Goal: Task Accomplishment & Management: Complete application form

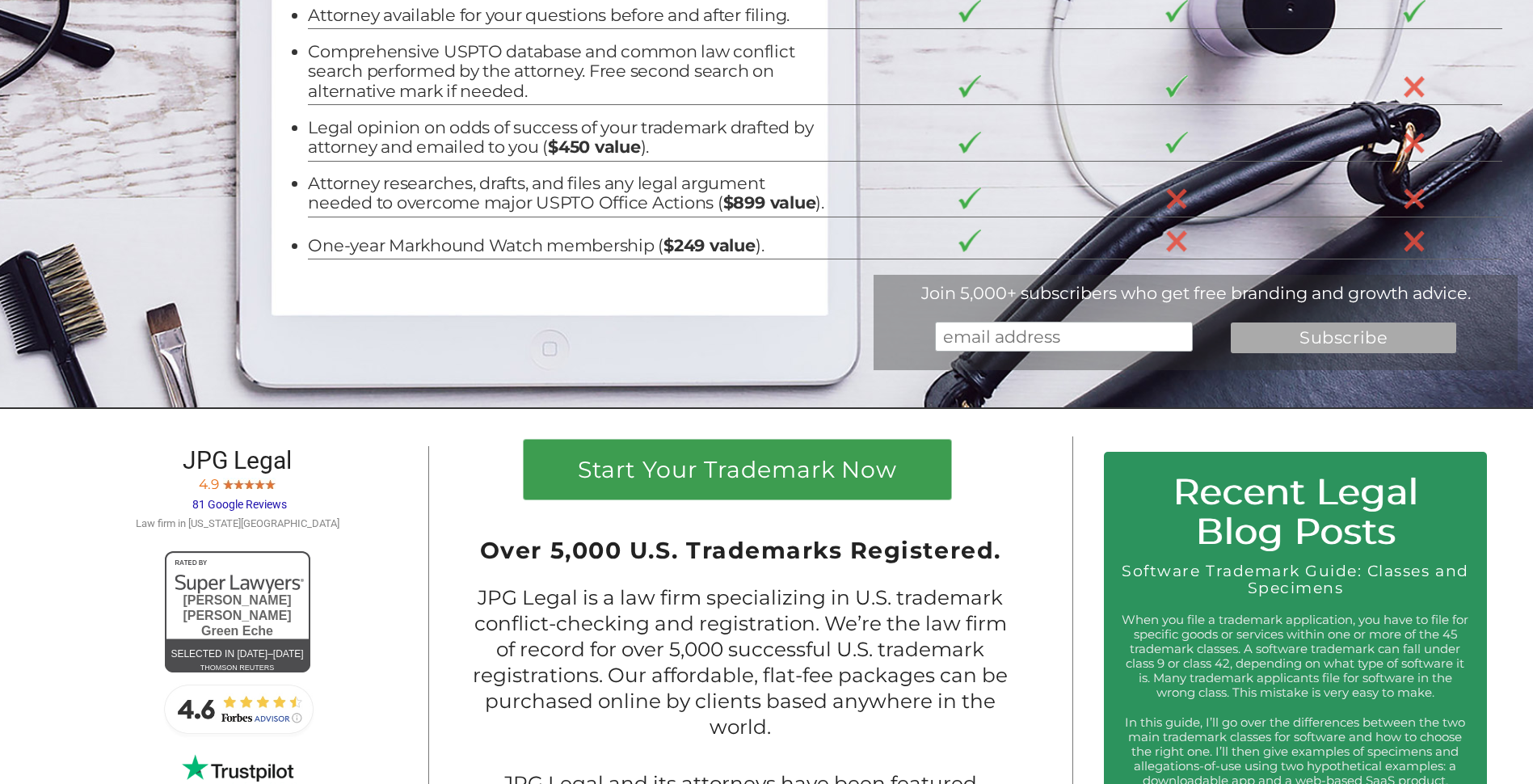
scroll to position [484, 0]
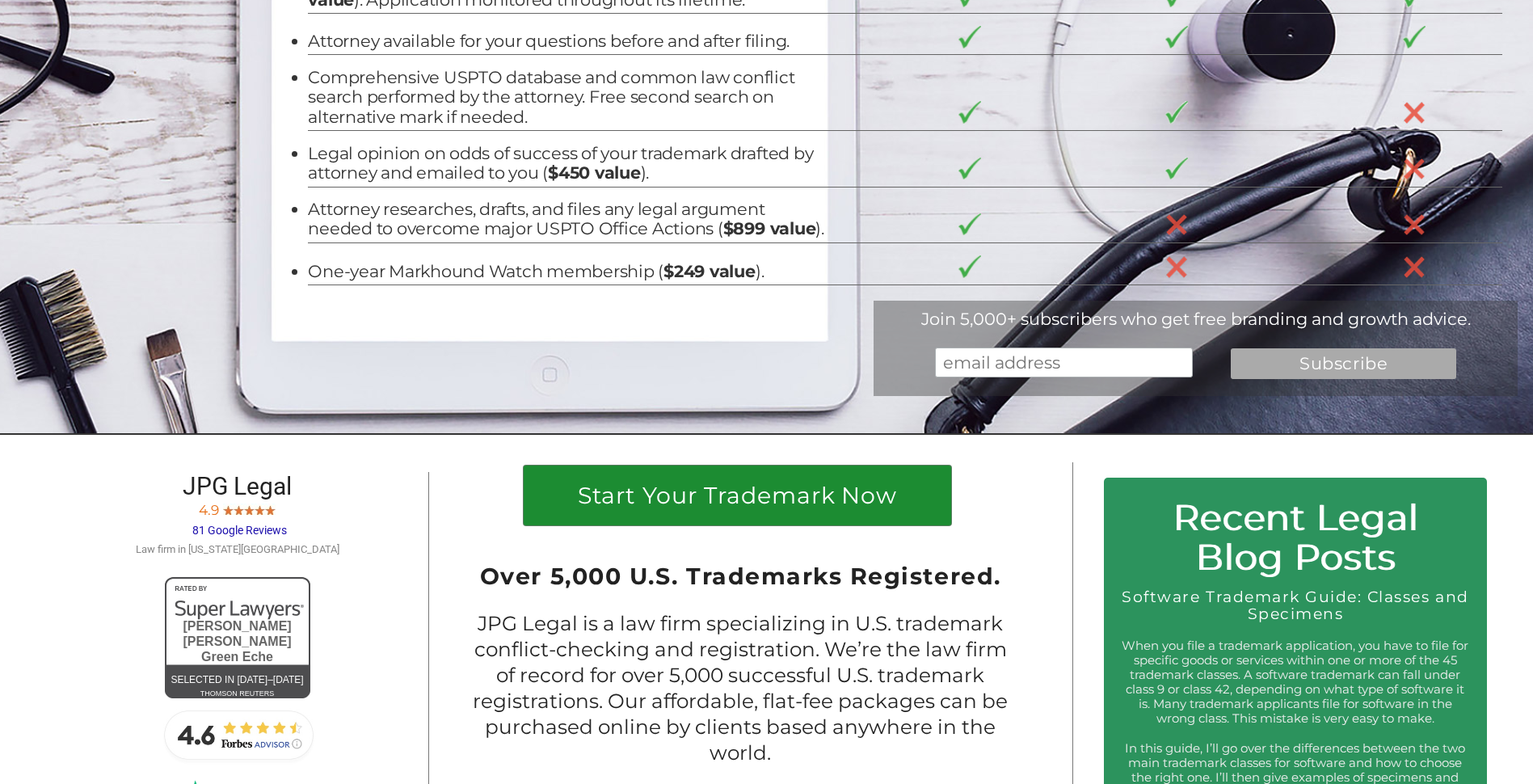
click at [700, 514] on h1 "Start Your Trademark Now" at bounding box center [737, 499] width 397 height 31
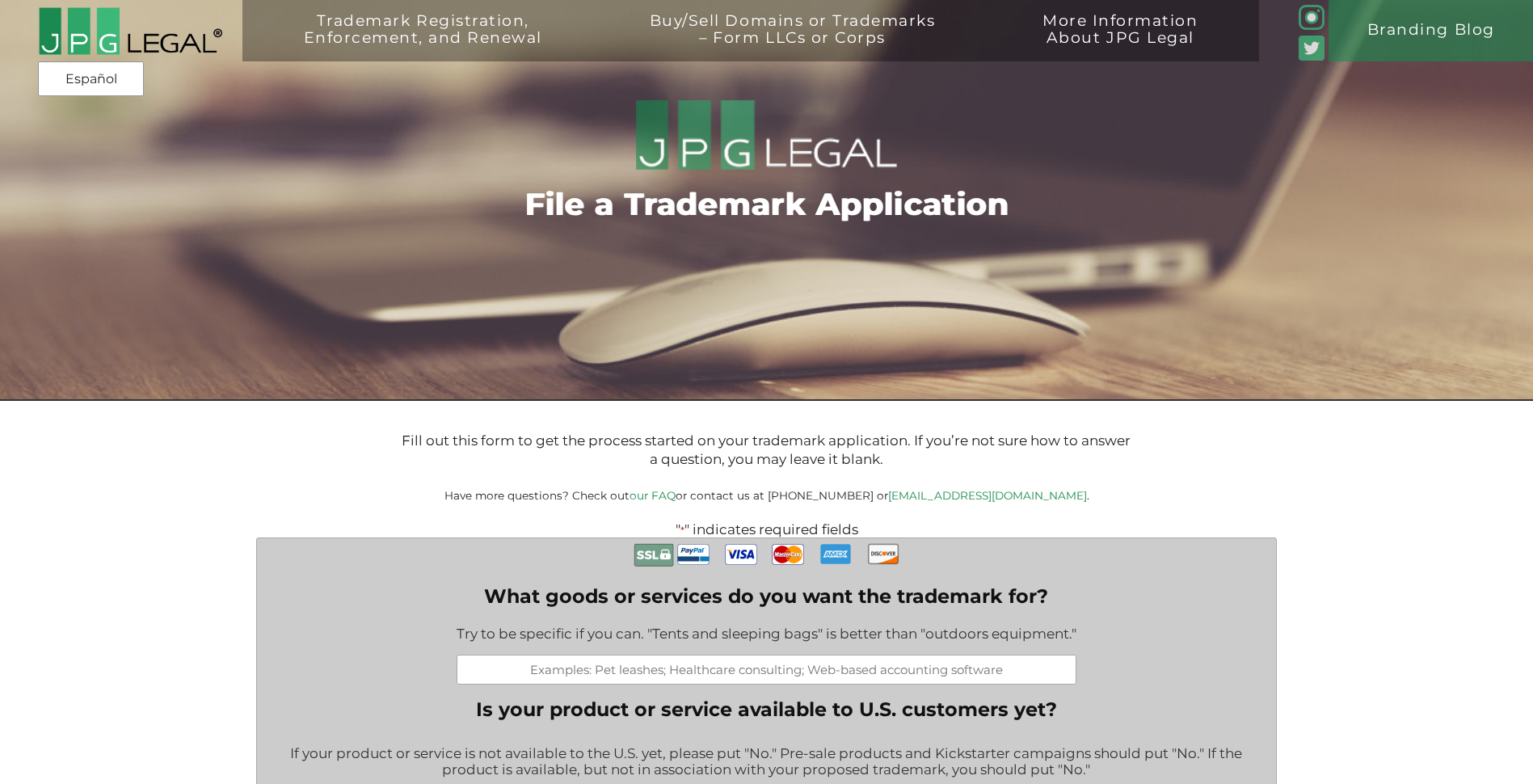
click at [678, 676] on input "What goods or services do you want the trademark for?" at bounding box center [766, 669] width 620 height 30
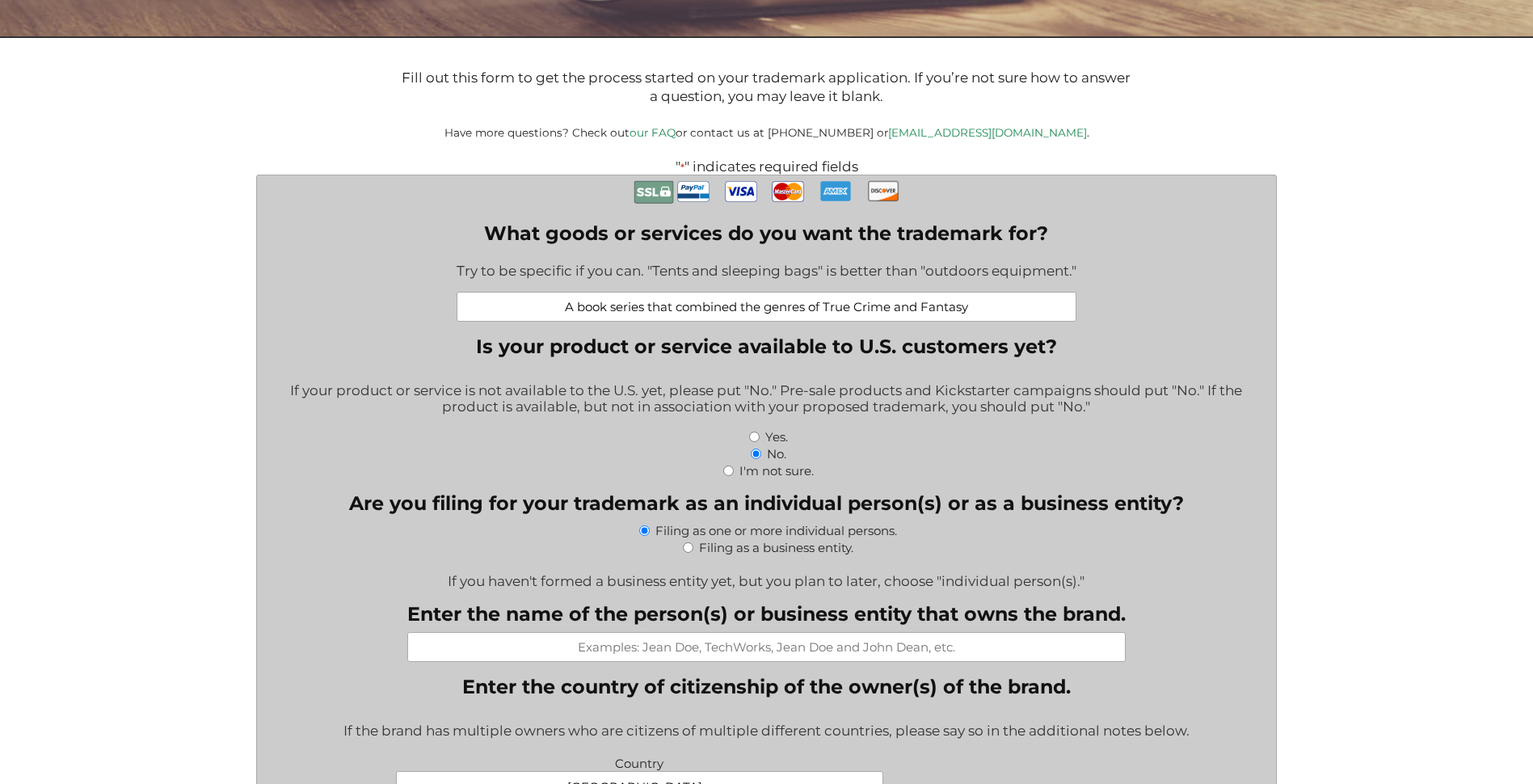
scroll to position [404, 0]
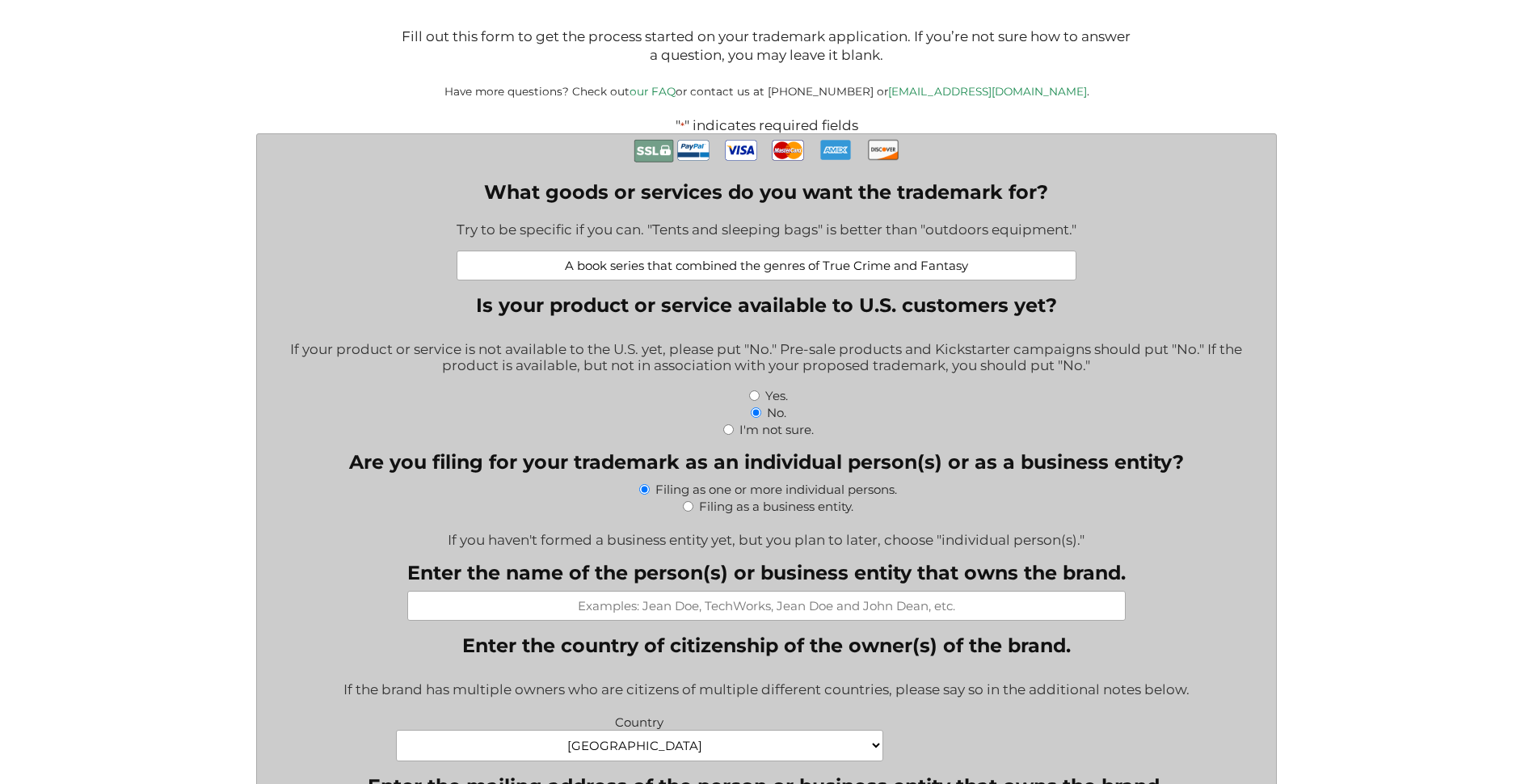
type input "A book series that combined the genres of True Crime and Fantasy"
click at [750, 618] on input "Enter the name of the person(s) or business entity that owns the brand." at bounding box center [766, 606] width 719 height 30
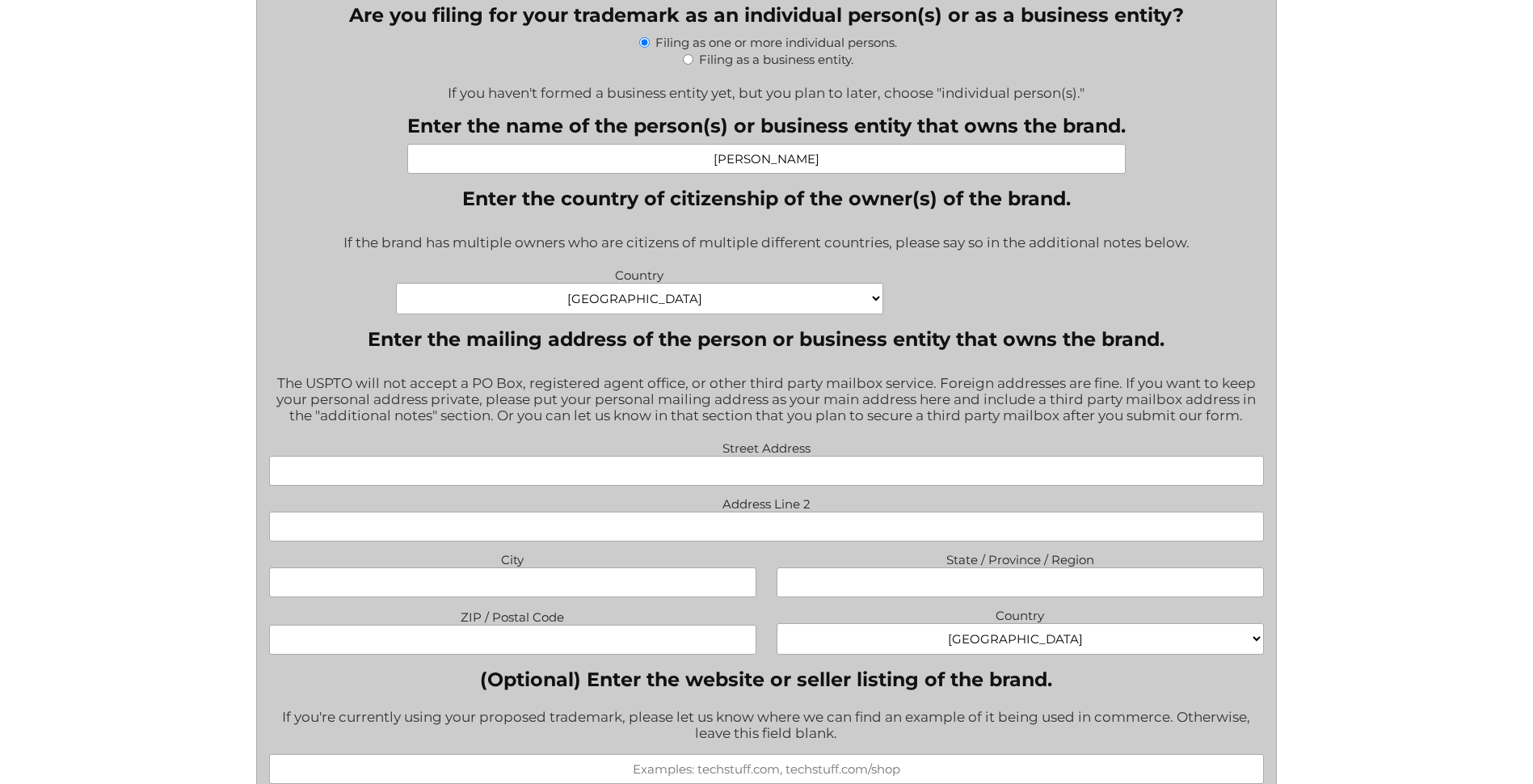
scroll to position [889, 0]
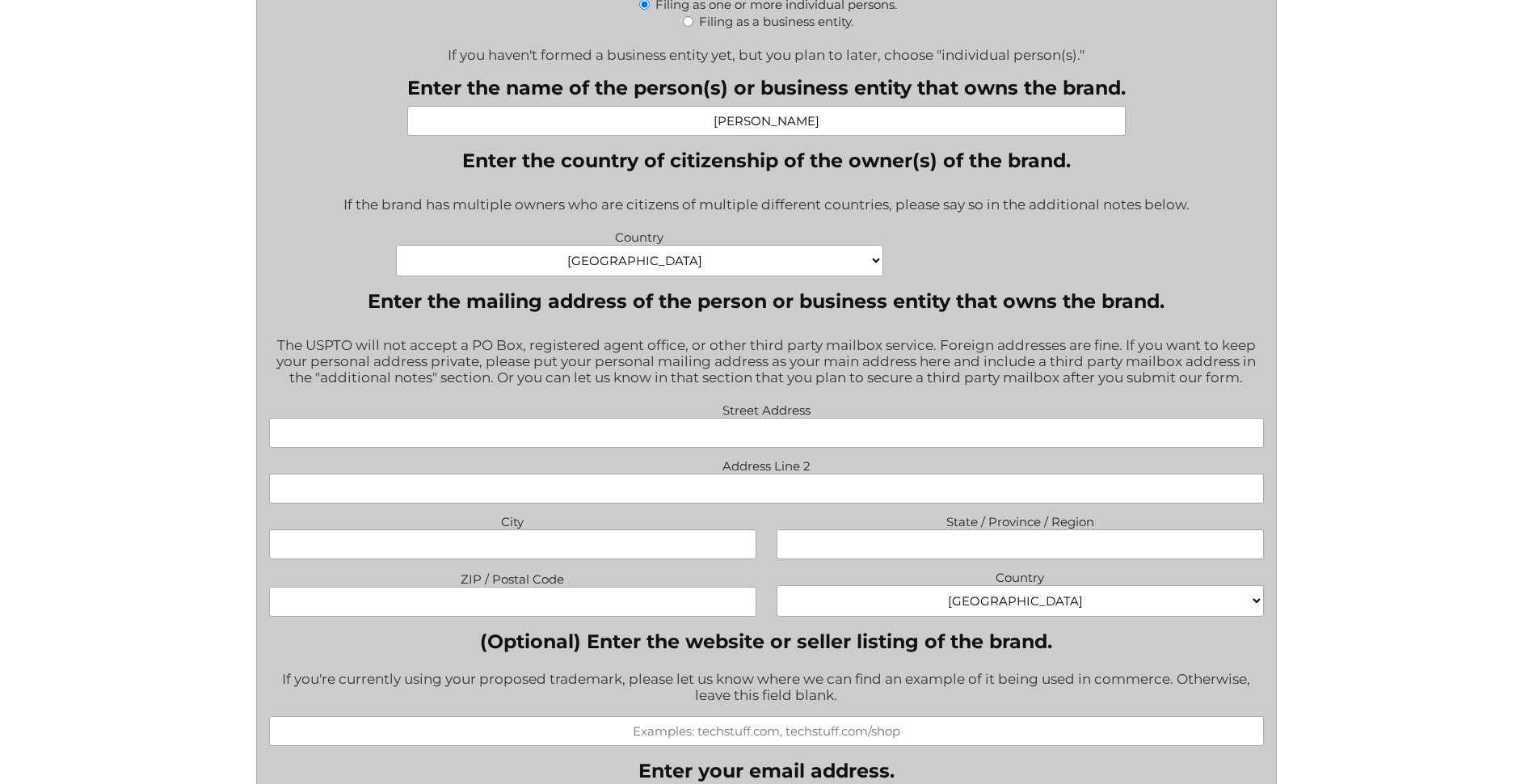
type input "[PERSON_NAME]"
click at [579, 442] on input "Street Address" at bounding box center [766, 433] width 995 height 30
type input "[STREET_ADDRESS][PERSON_NAME]"
type input "Story"
type input "Arkansasa"
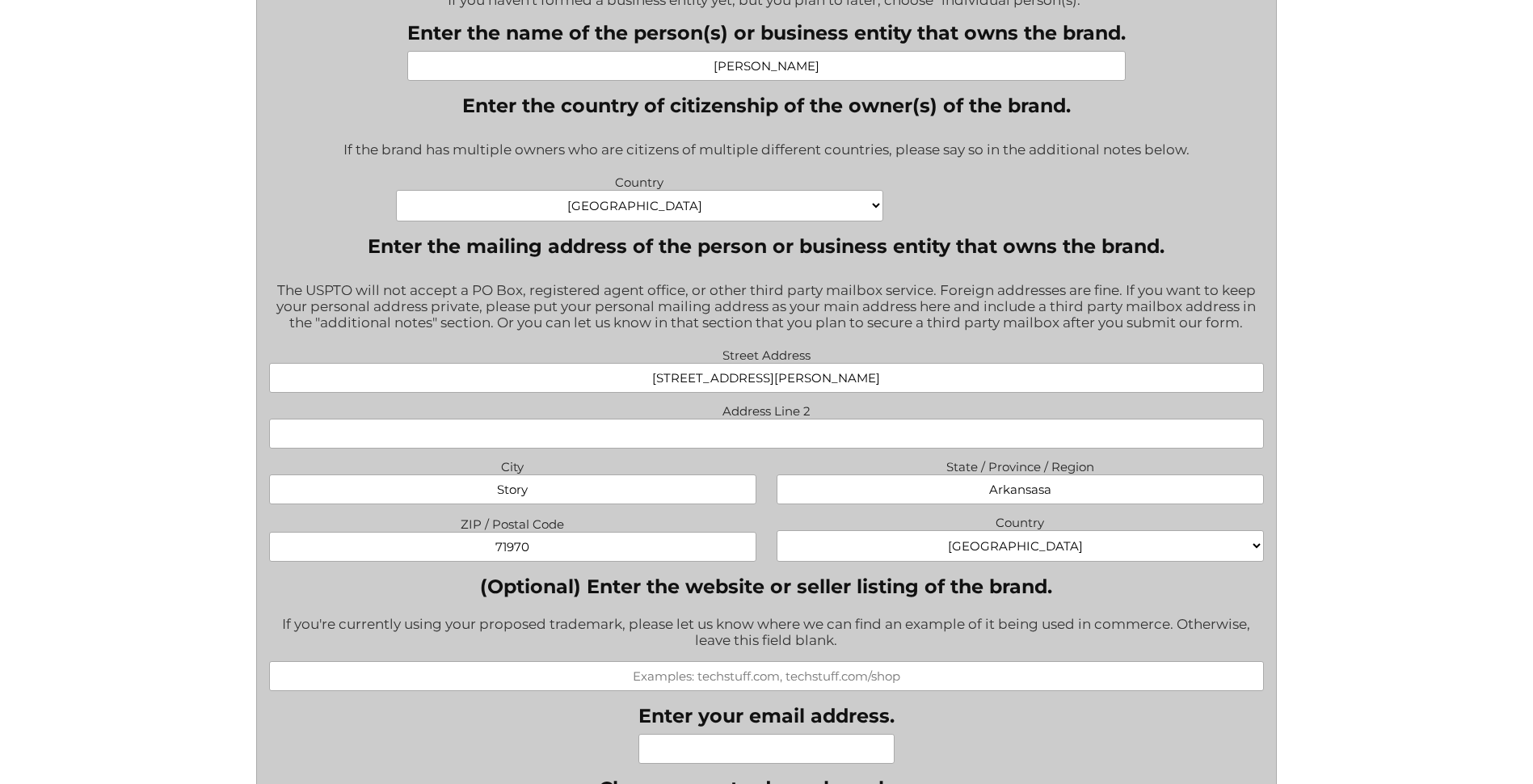
scroll to position [1131, 0]
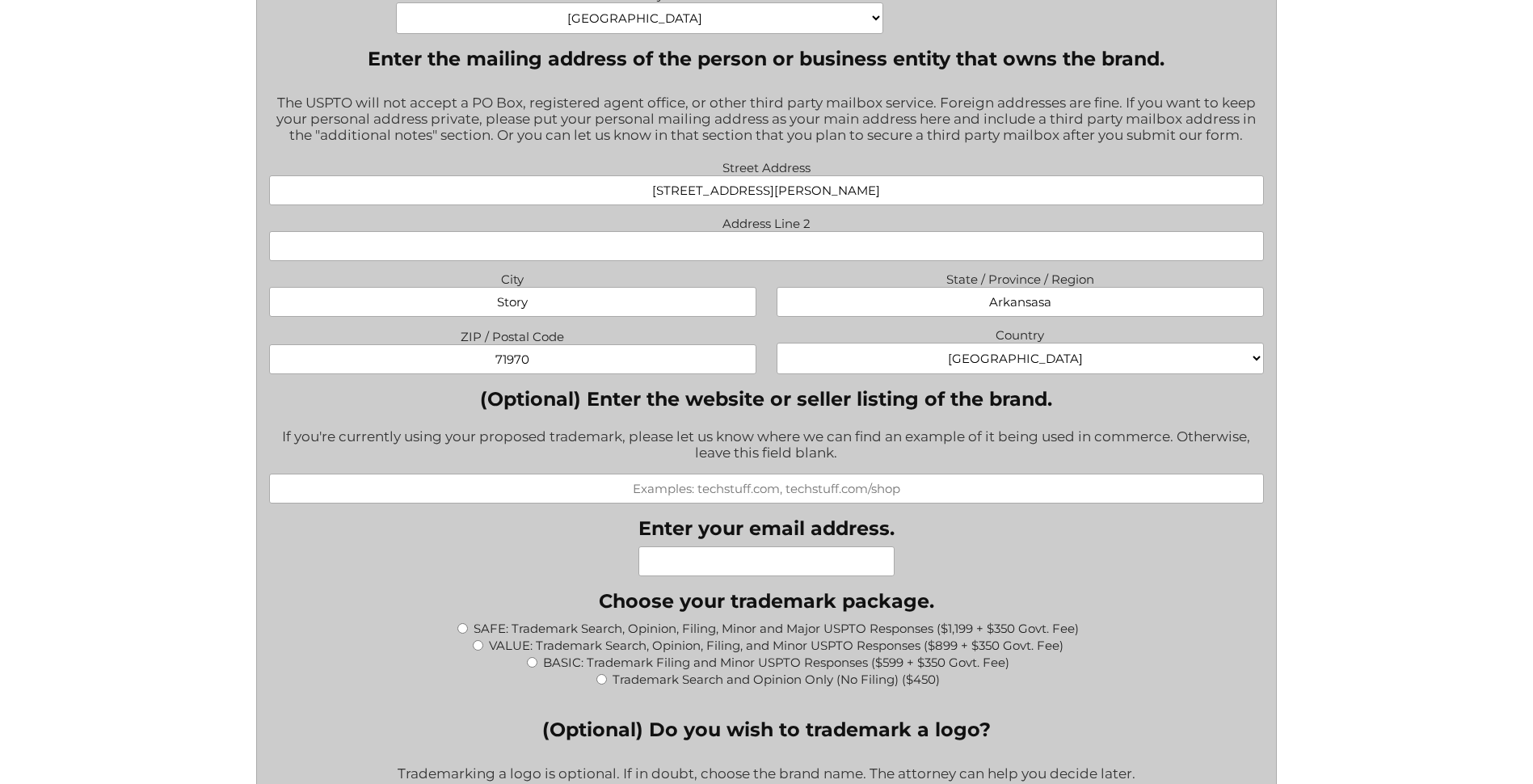
type input "71970"
click at [664, 564] on input "Enter your email address." at bounding box center [767, 561] width 256 height 30
type input "[PERSON_NAME][EMAIL_ADDRESS][DOMAIN_NAME]"
click at [989, 564] on div "Facebook This field is for validation purposes and should be left unchanged. Wh…" at bounding box center [766, 682] width 995 height 2548
click at [479, 647] on input "VALUE: Trademark Search, Opinion, Filing, and Minor USPTO Responses ($899 + $35…" at bounding box center [478, 645] width 11 height 11
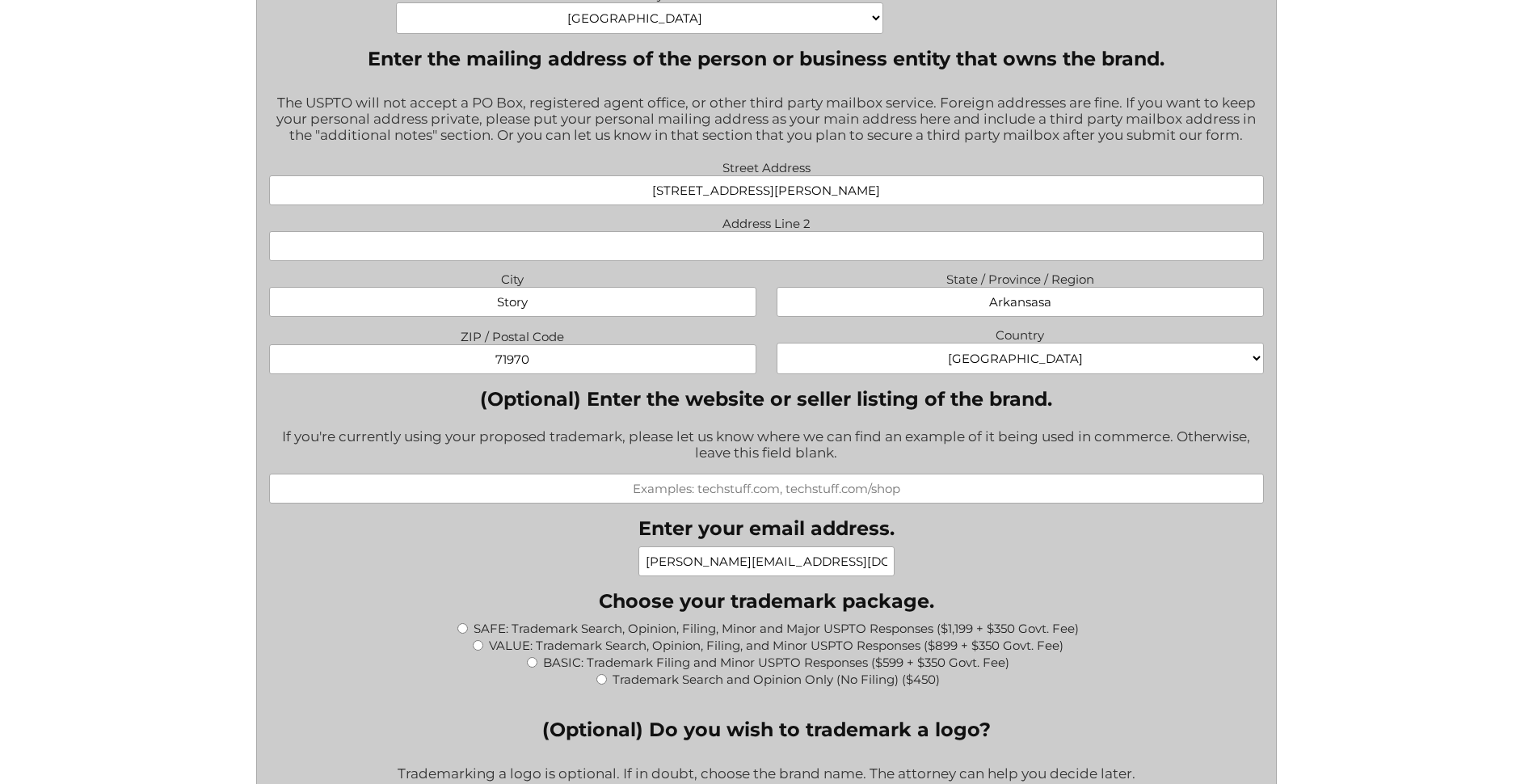
radio input "true"
type input "$1,249.00"
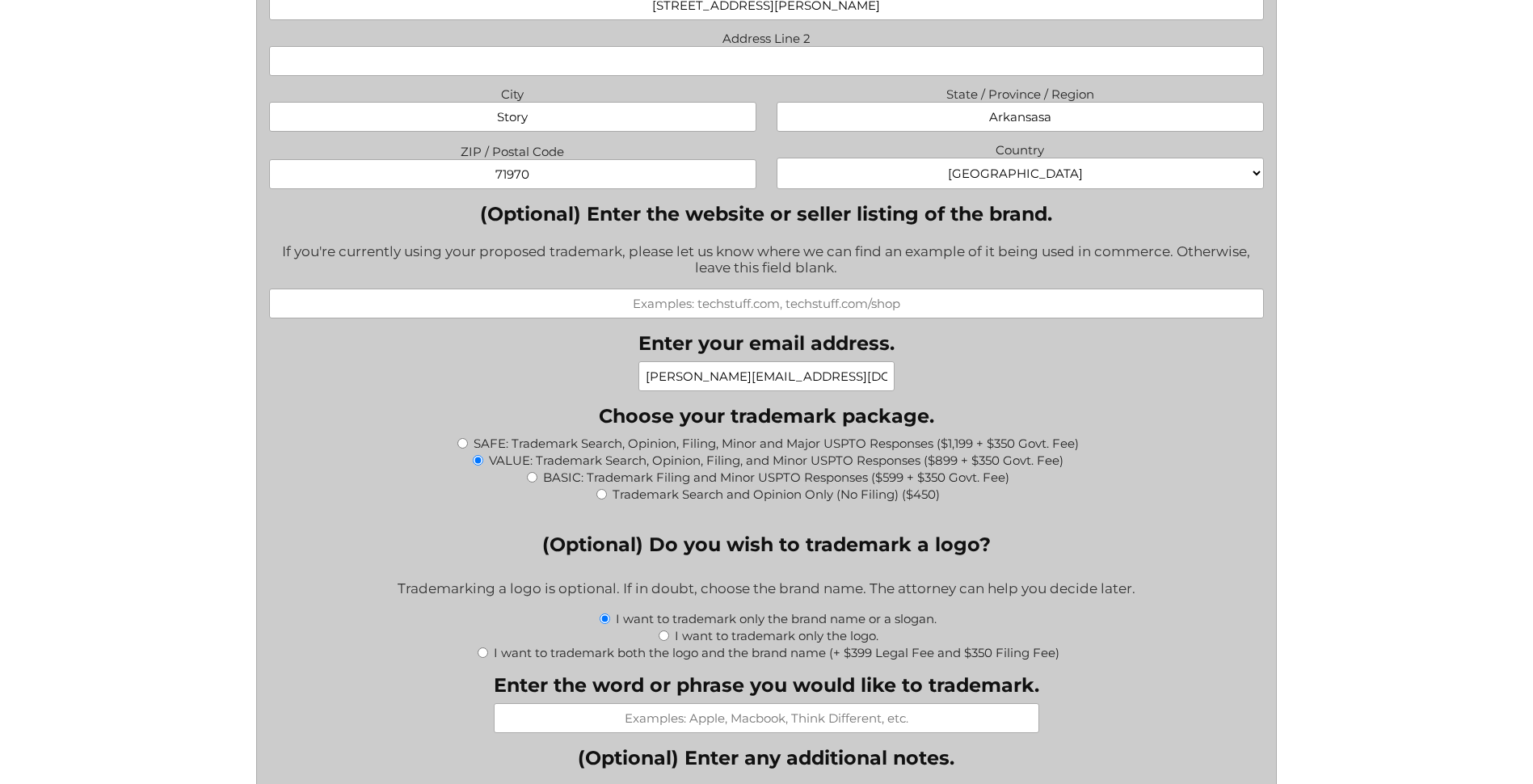
scroll to position [1373, 0]
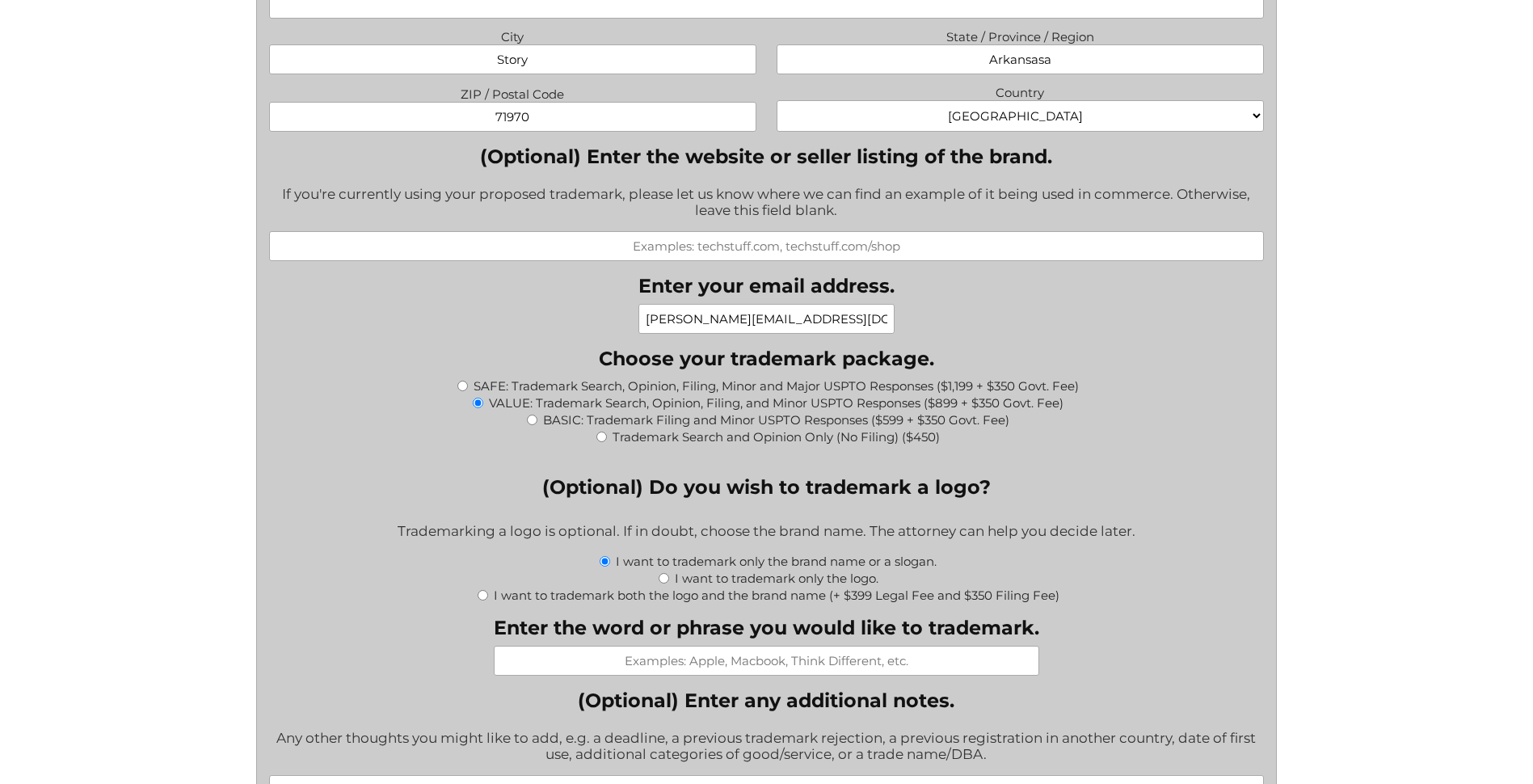
click at [745, 666] on input "Enter the word or phrase you would like to trademark." at bounding box center [766, 661] width 545 height 30
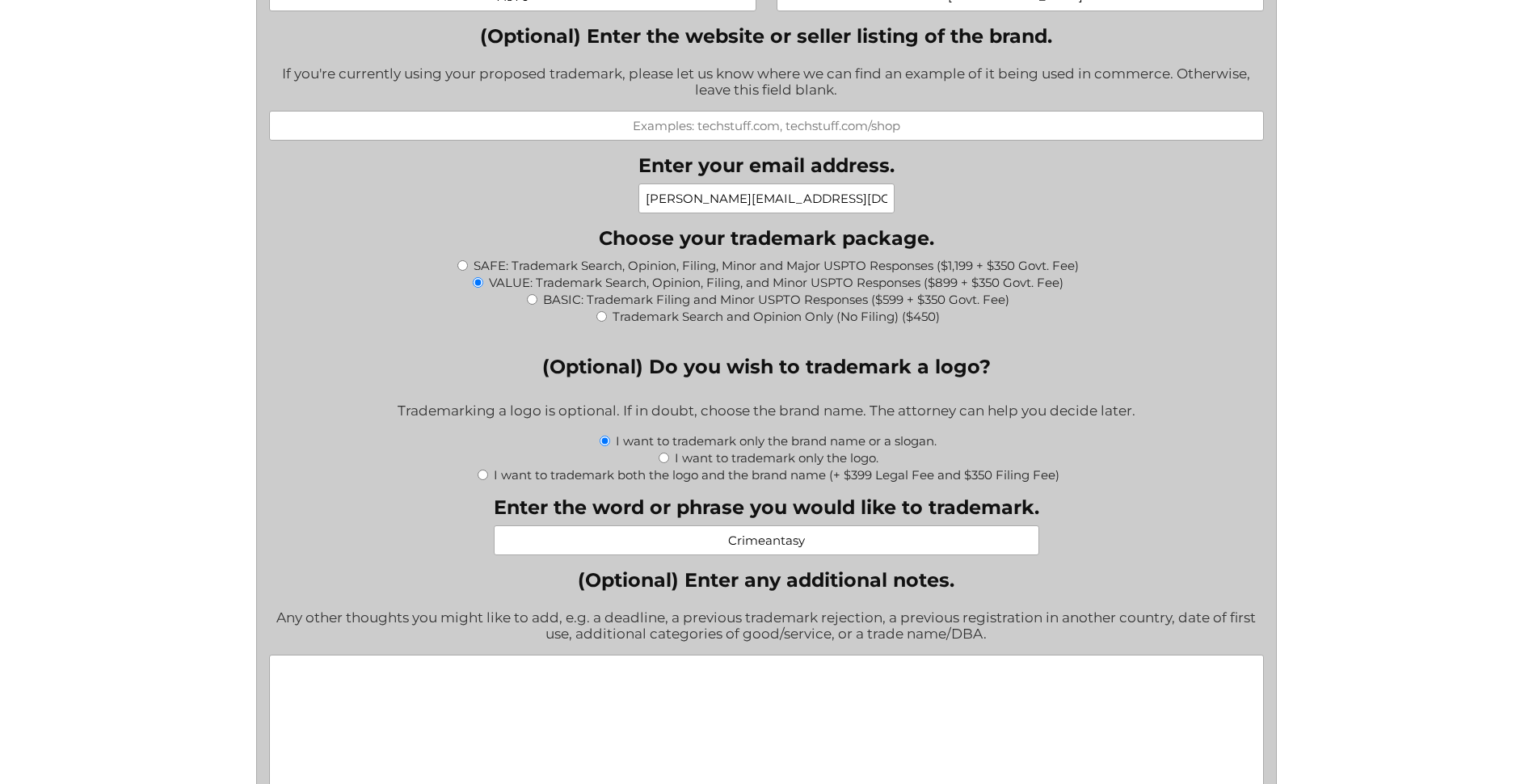
scroll to position [1615, 0]
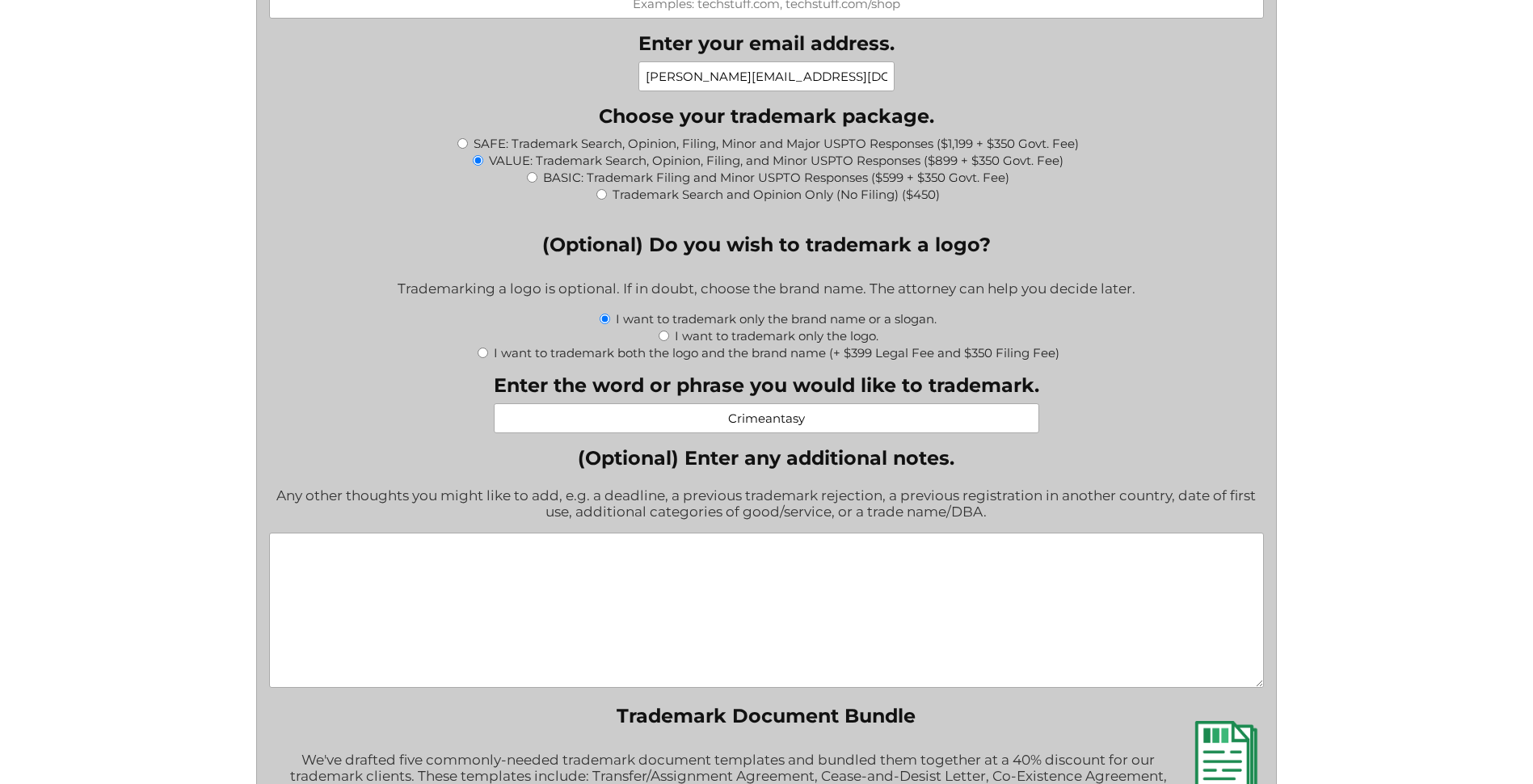
type input "Crimeantasy"
click at [500, 574] on textarea "(Optional) Enter any additional notes." at bounding box center [766, 610] width 995 height 155
click at [393, 558] on textarea "(Optional) Enter any additional notes." at bounding box center [766, 610] width 995 height 155
click at [460, 566] on textarea "(Optional) Enter any additional notes." at bounding box center [766, 610] width 995 height 155
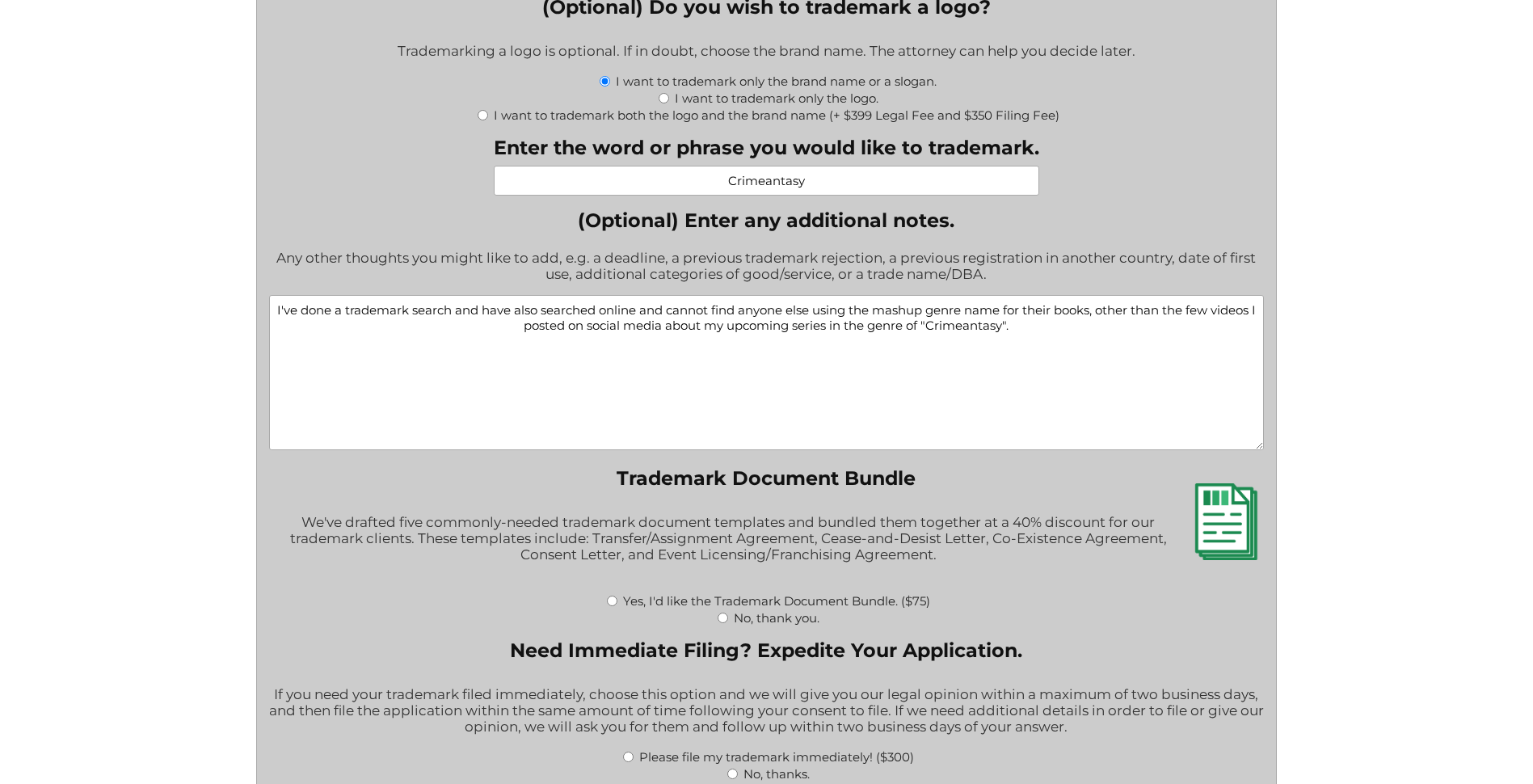
scroll to position [1858, 0]
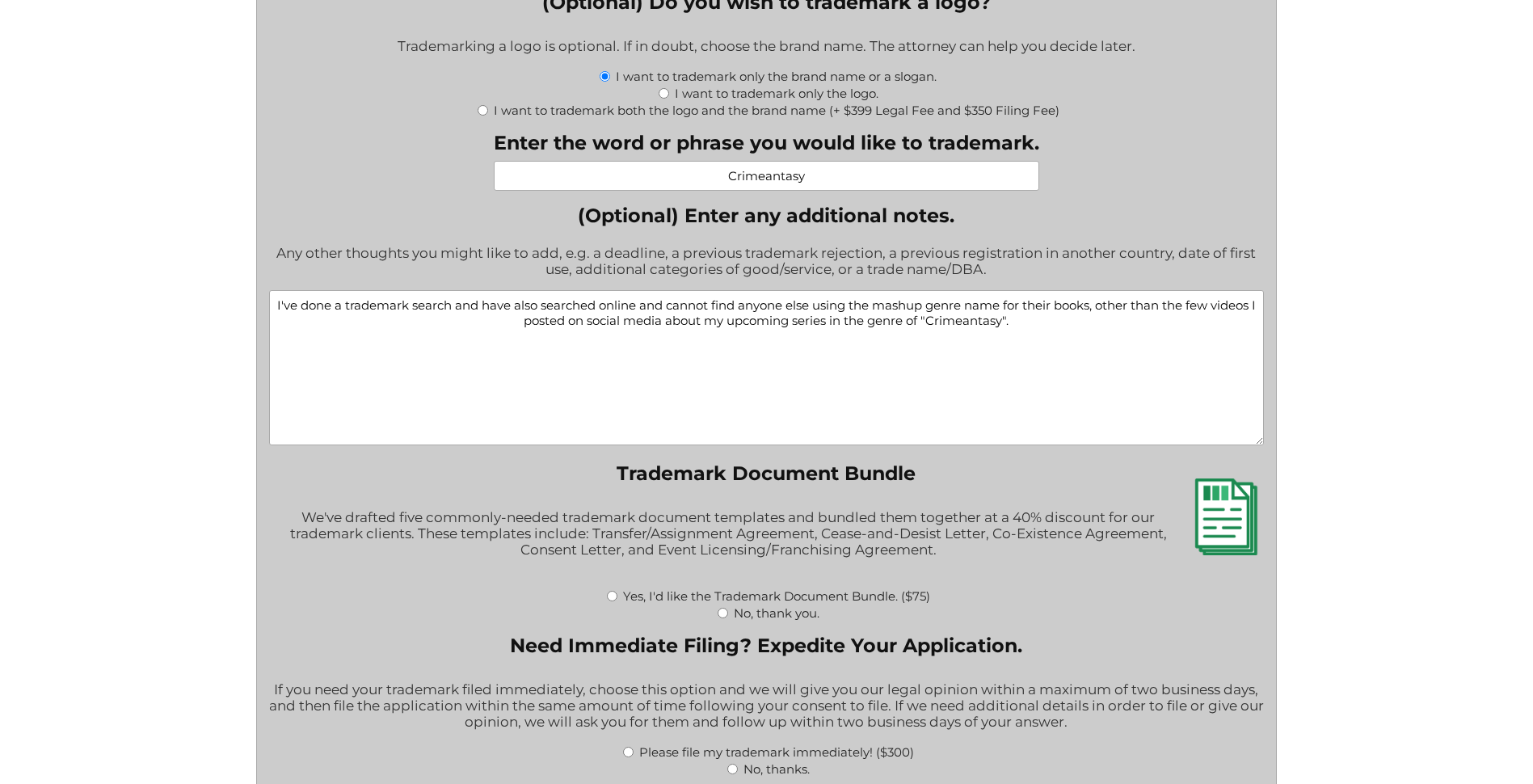
type textarea "I've done a trademark search and have also searched online and cannot find anyo…"
click at [610, 598] on input "Yes, I'd like the Trademark Document Bundle. ($75)" at bounding box center [612, 596] width 11 height 11
radio input "true"
type input "$1,324.00"
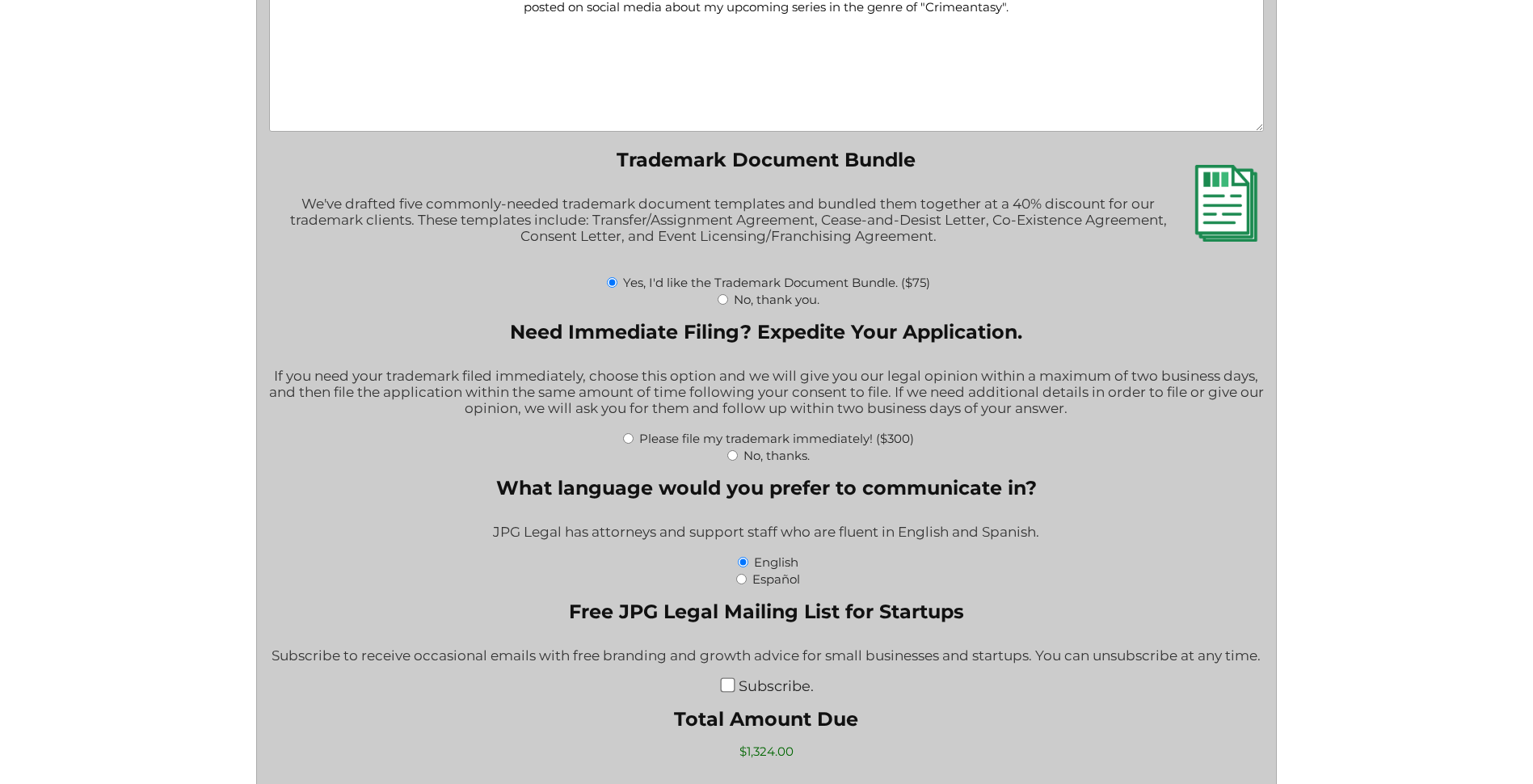
scroll to position [2181, 0]
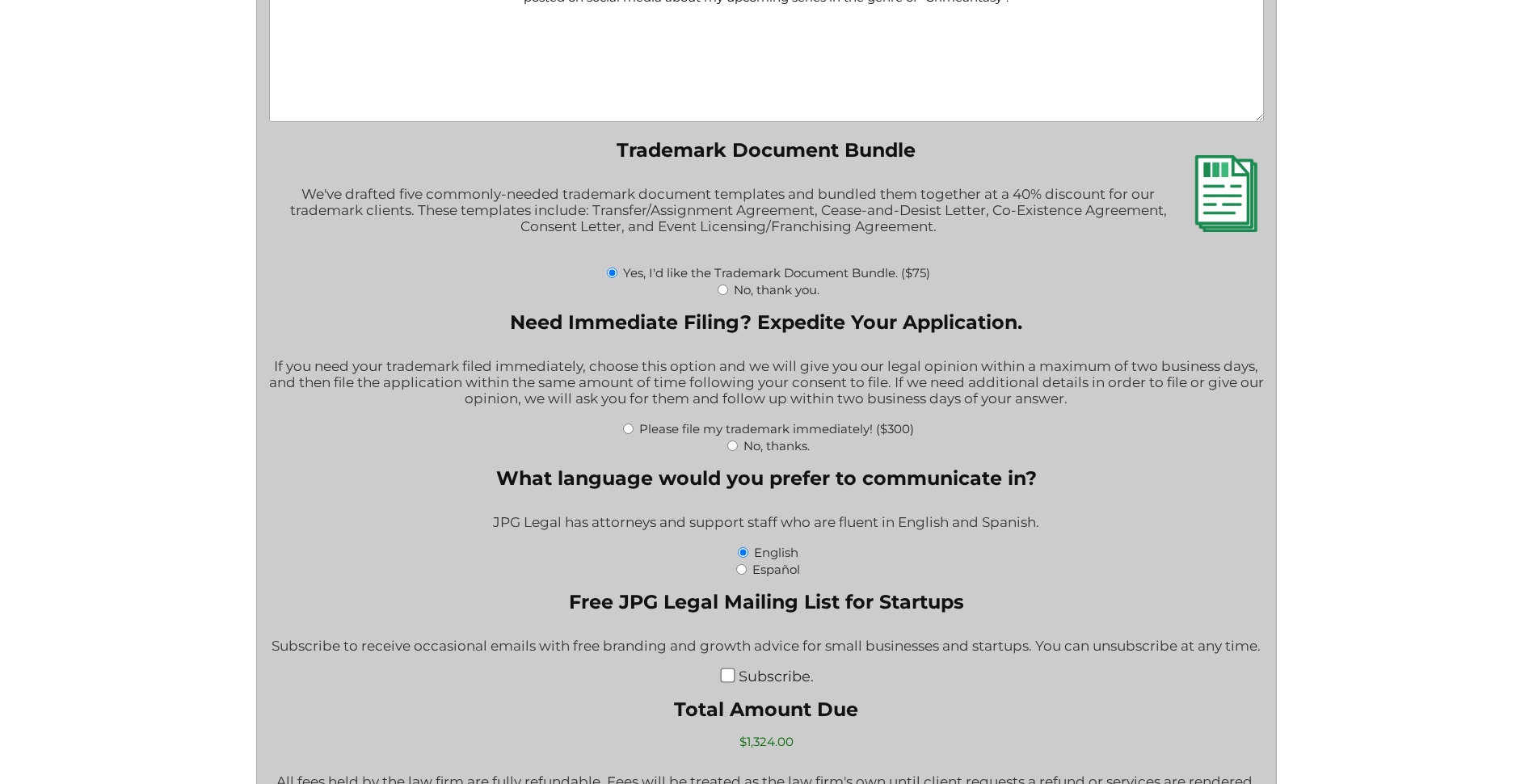
click at [733, 445] on input "No, thanks." at bounding box center [733, 445] width 11 height 11
radio input "true"
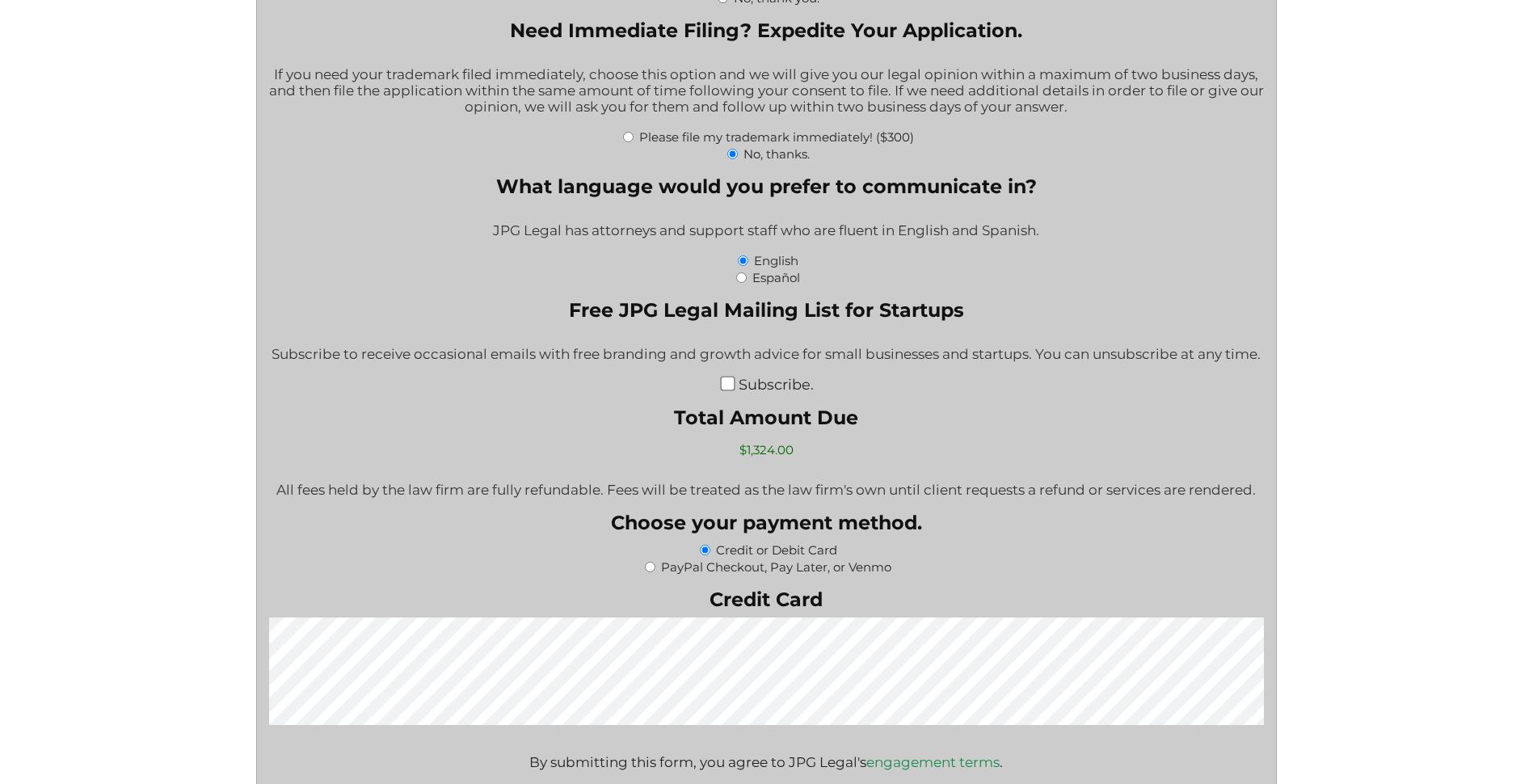
scroll to position [2504, 0]
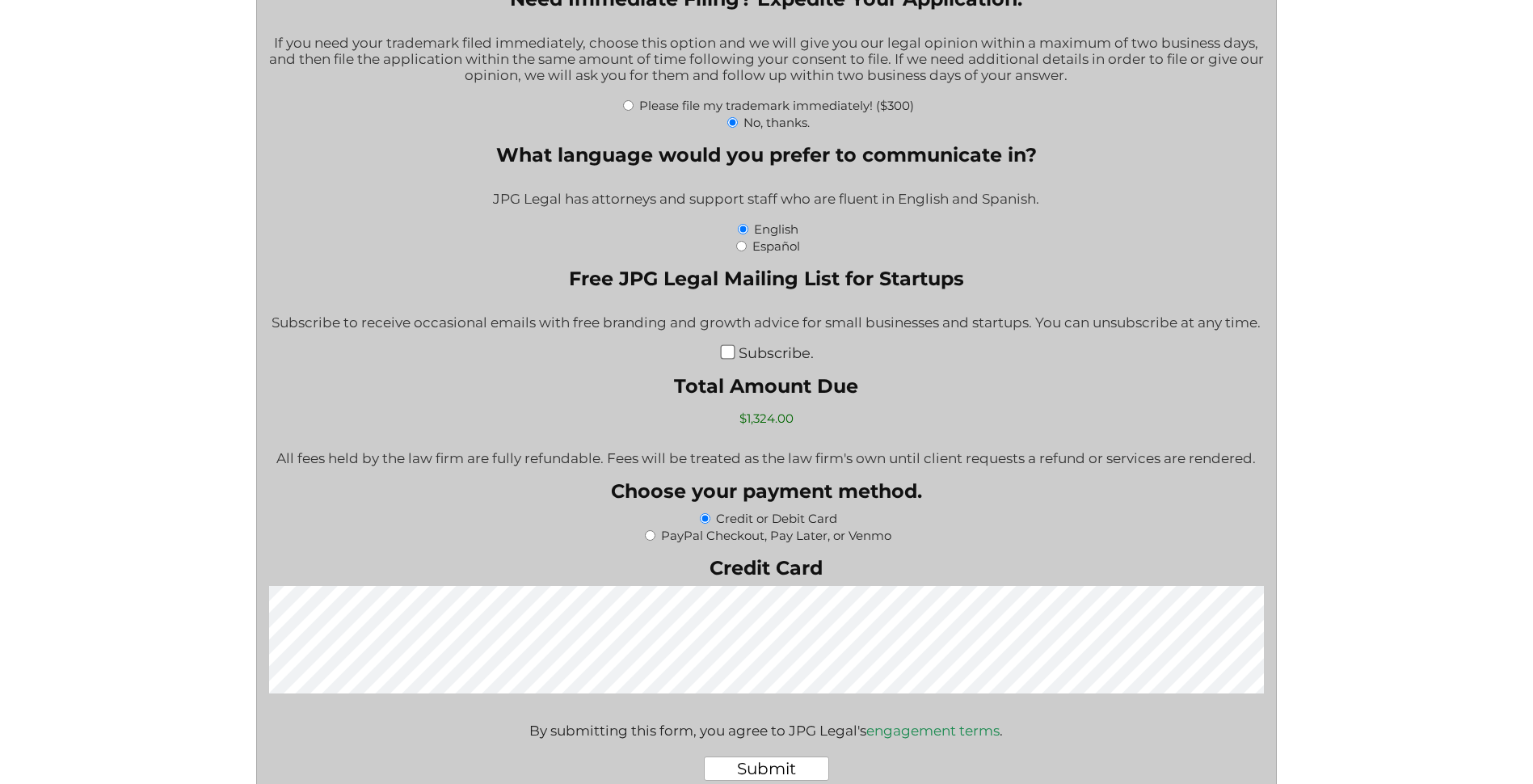
click at [648, 535] on input "PayPal Checkout, Pay Later, or Venmo" at bounding box center [650, 535] width 11 height 11
radio input "true"
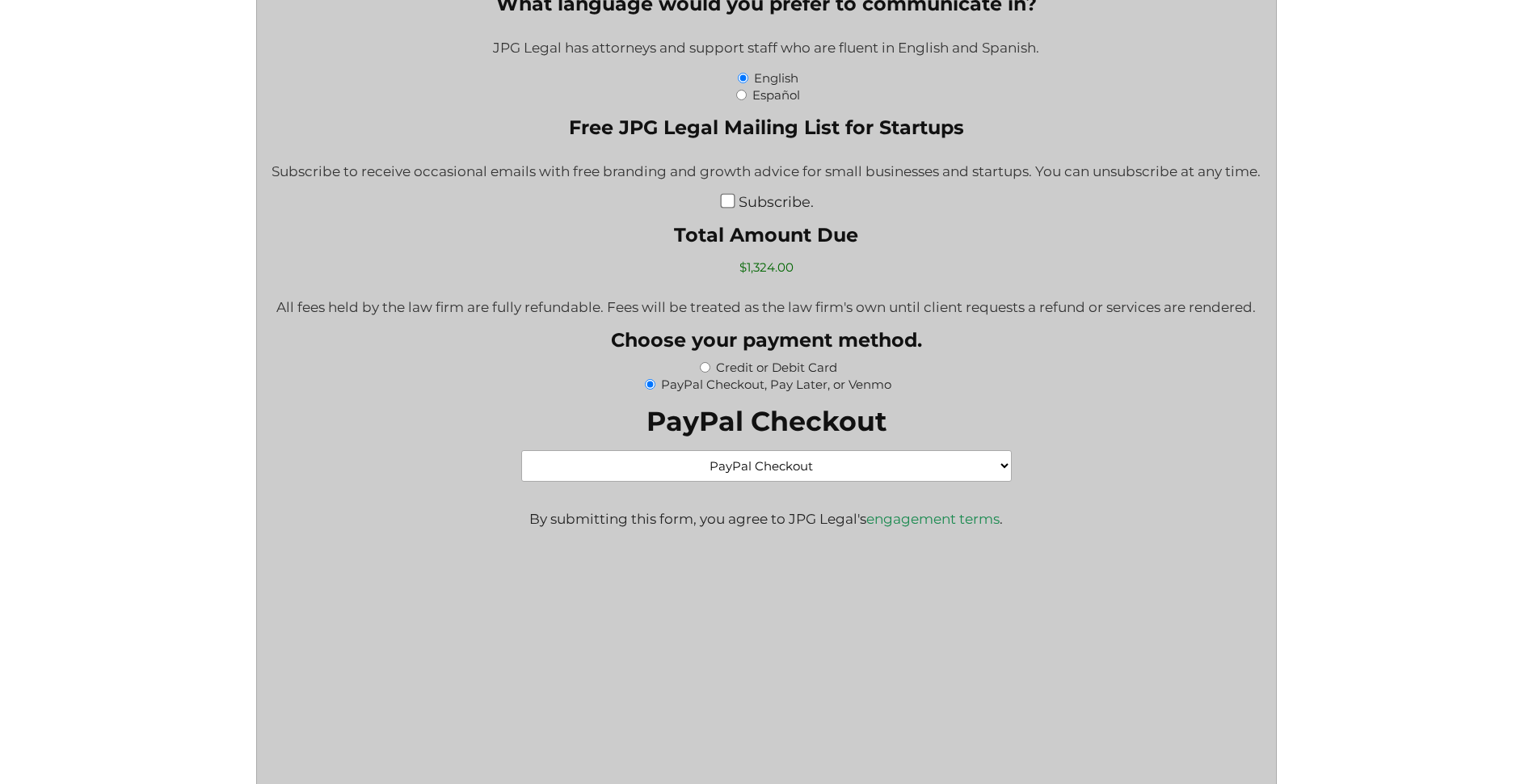
scroll to position [2666, 0]
